Goal: Transaction & Acquisition: Obtain resource

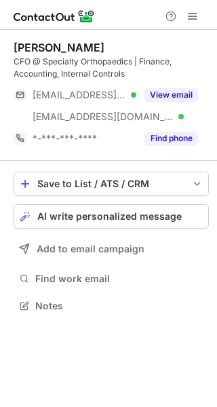
click at [172, 86] on div "View email" at bounding box center [167, 95] width 62 height 22
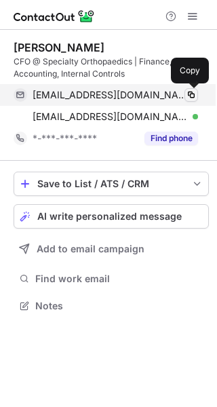
click at [195, 92] on span at bounding box center [191, 95] width 11 height 11
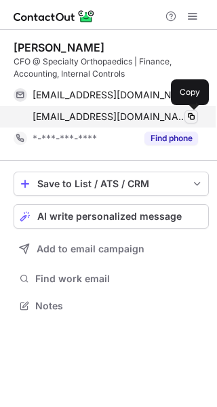
click at [191, 119] on span at bounding box center [191, 116] width 11 height 11
